Goal: Information Seeking & Learning: Find specific fact

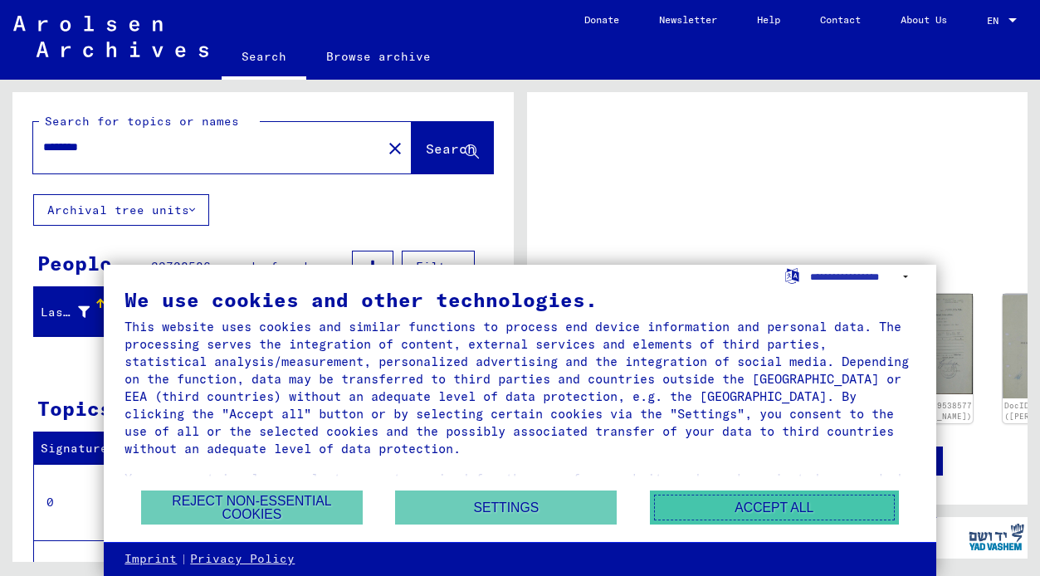
click at [783, 508] on button "Accept all" at bounding box center [774, 507] width 249 height 34
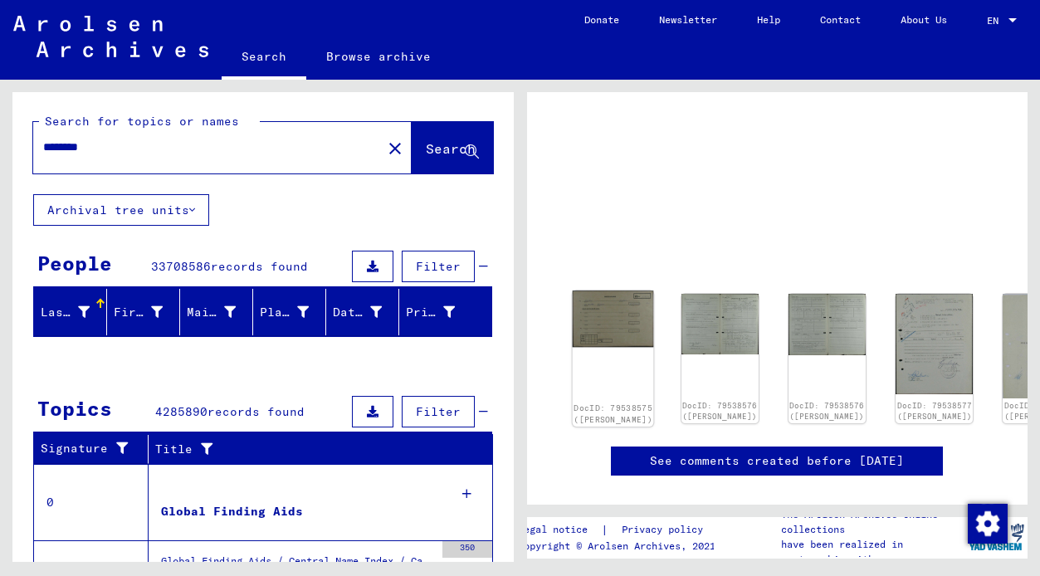
click at [601, 316] on img at bounding box center [612, 318] width 81 height 56
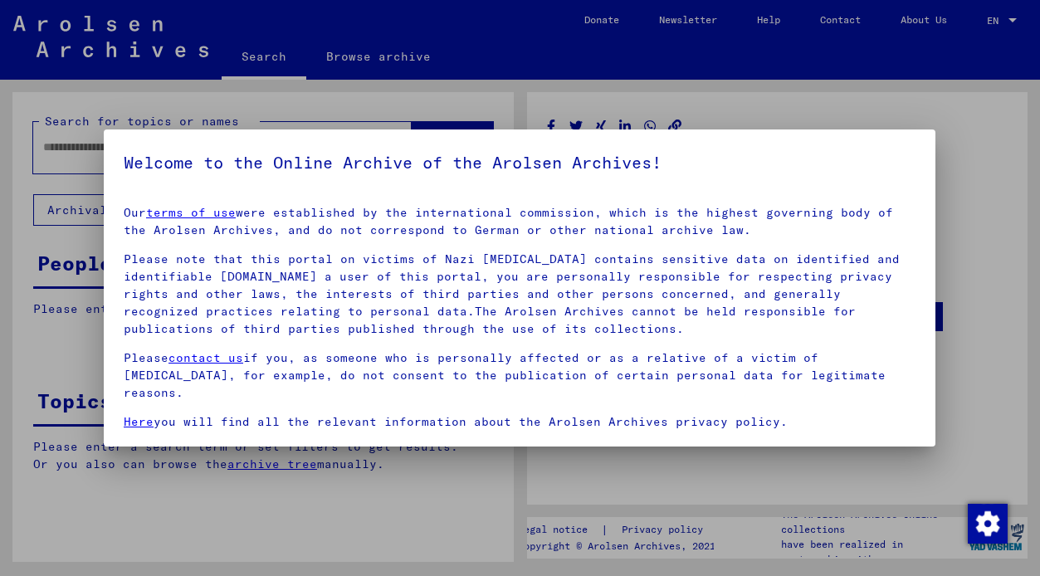
type input "********"
click at [597, 442] on p "Some of the documents kept in the Arolsen Archives are copies.The originals are…" at bounding box center [520, 468] width 792 height 52
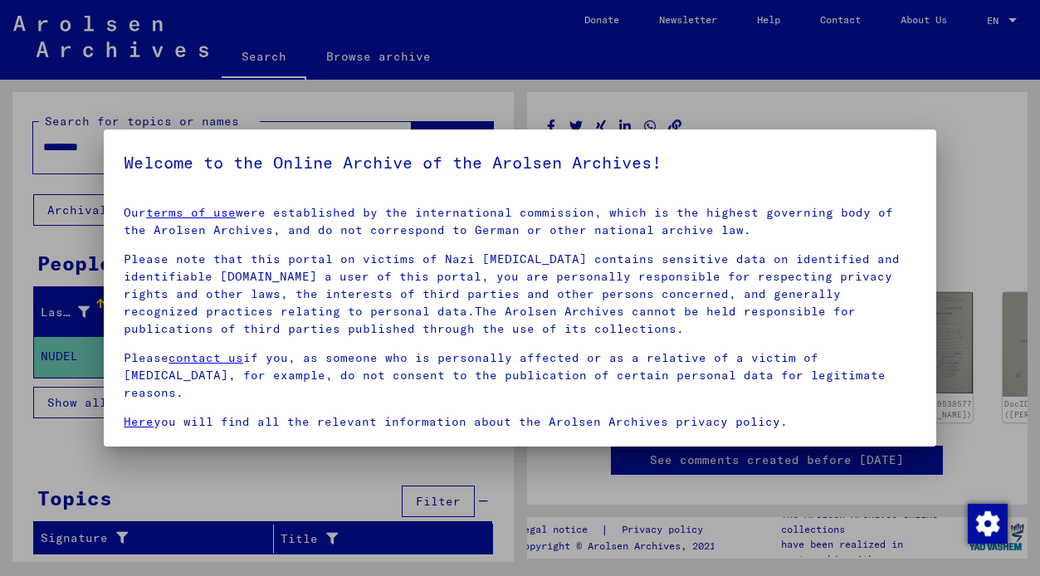
scroll to position [41, 0]
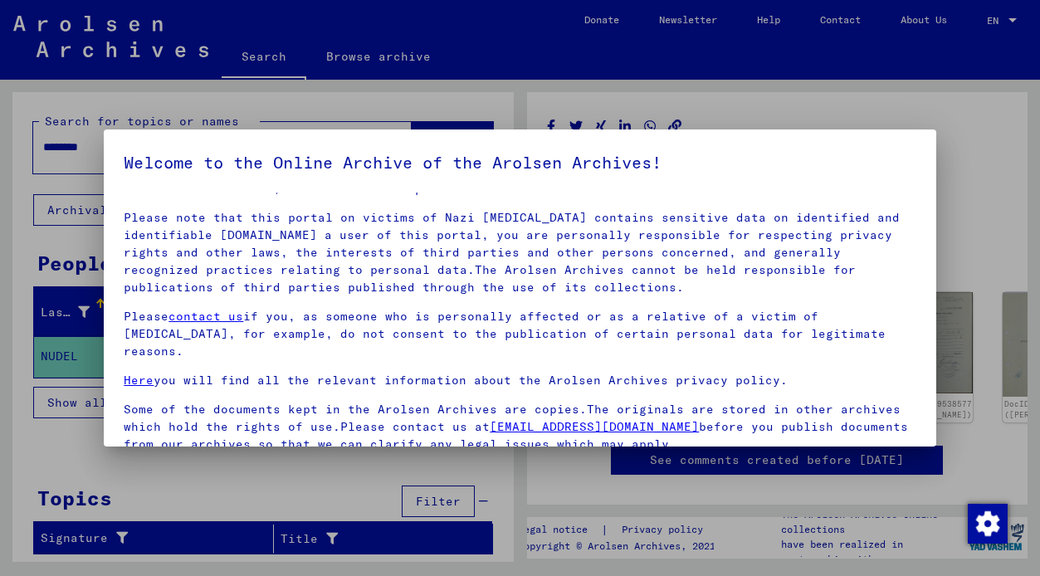
click at [1007, 89] on div at bounding box center [520, 288] width 1040 height 576
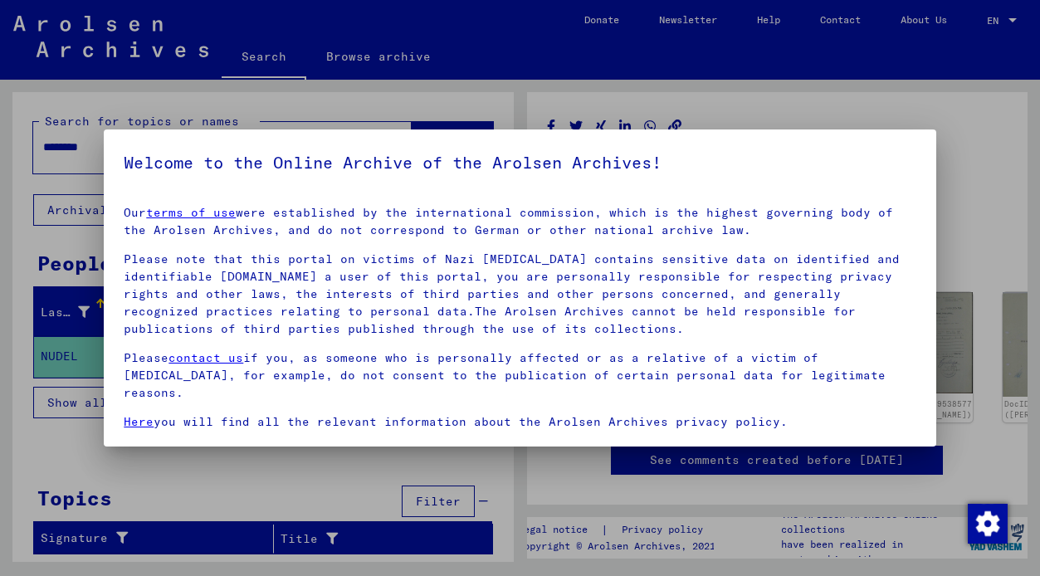
click at [801, 270] on p "Please note that this portal on victims of Nazi [MEDICAL_DATA] contains sensiti…" at bounding box center [520, 294] width 792 height 87
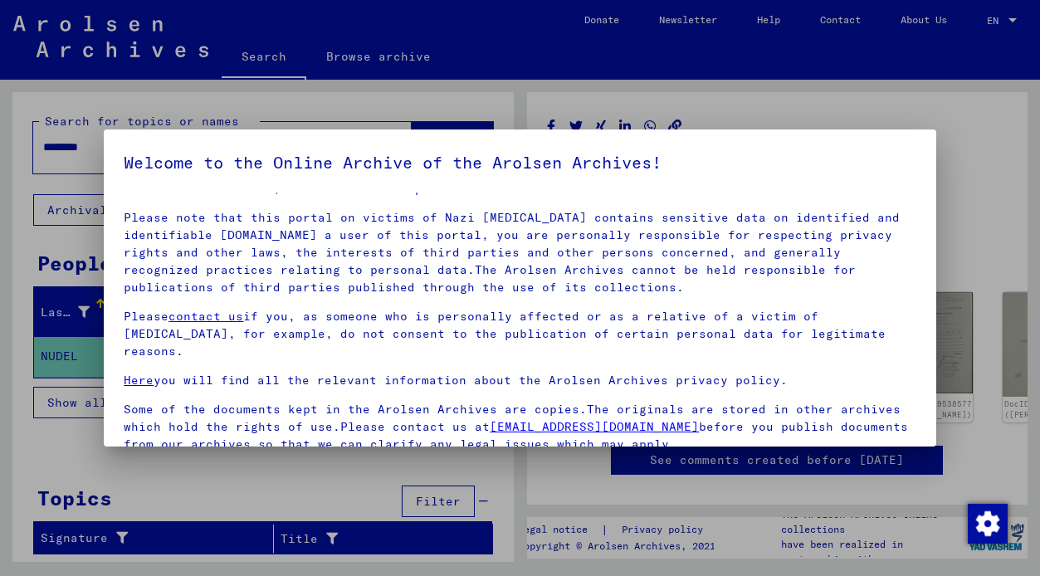
click at [336, 471] on div at bounding box center [520, 288] width 1040 height 576
click at [141, 373] on link "Here" at bounding box center [139, 380] width 30 height 15
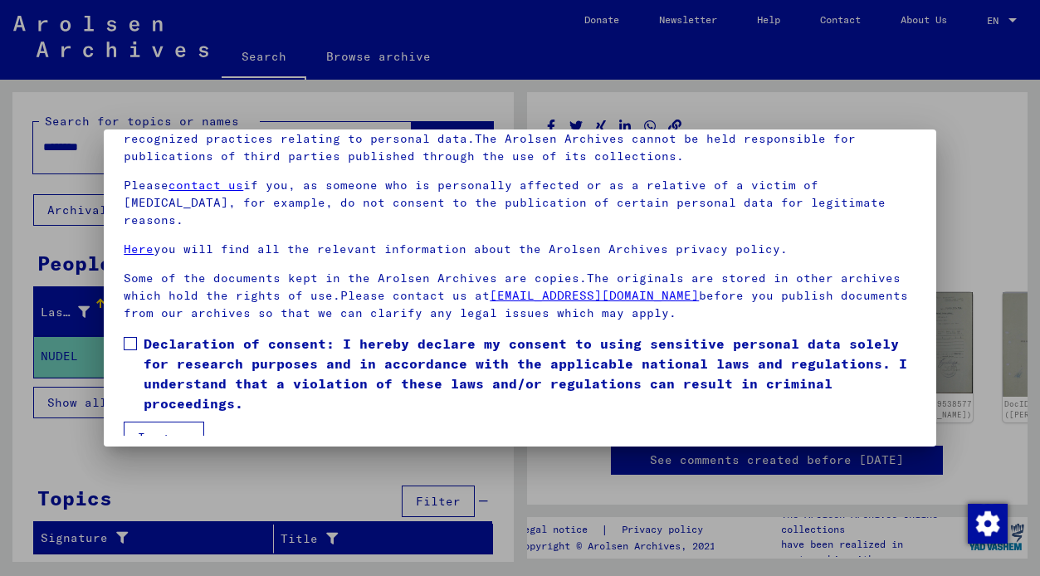
scroll to position [140, 0]
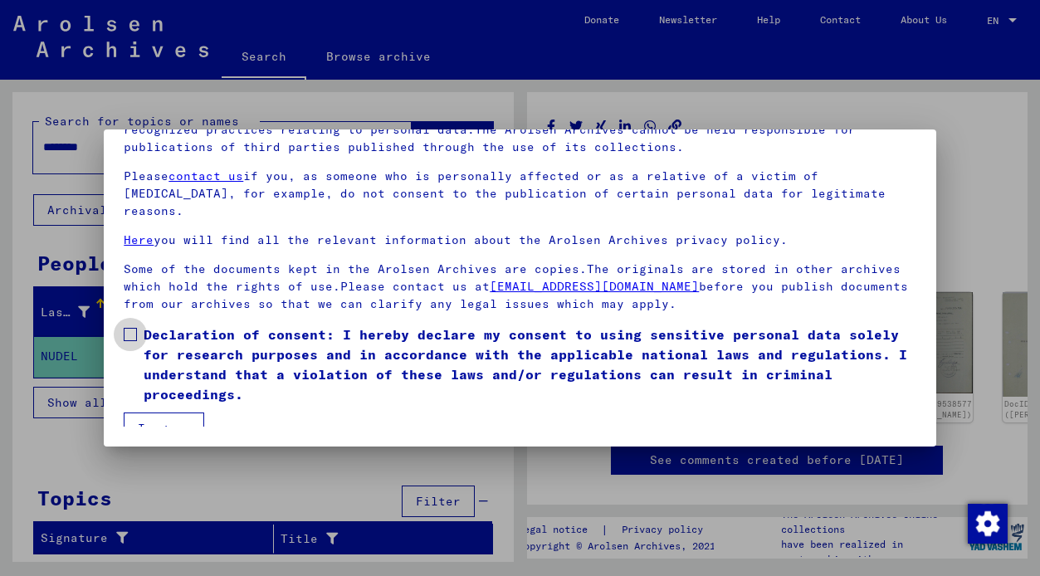
click at [129, 328] on span at bounding box center [130, 334] width 13 height 13
click at [169, 414] on button "I agree" at bounding box center [164, 428] width 80 height 32
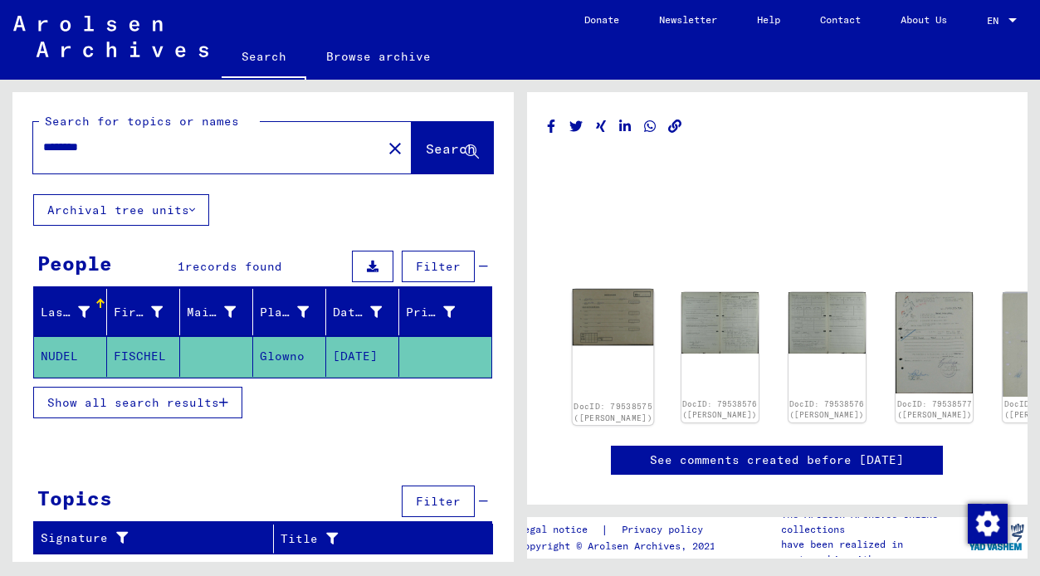
click at [594, 401] on link "DocID: 79538575 ([PERSON_NAME])" at bounding box center [612, 412] width 79 height 22
